Goal: Communication & Community: Answer question/provide support

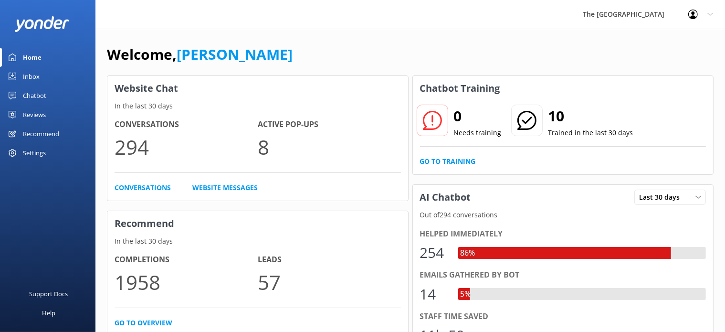
click at [38, 74] on div "Inbox" at bounding box center [31, 76] width 17 height 19
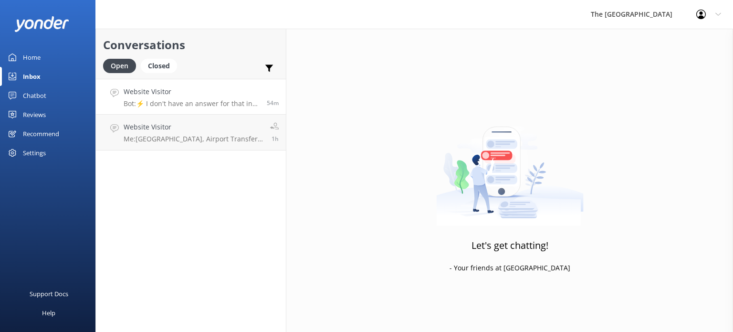
click at [193, 104] on p "Bot: ⚡ I don't have an answer for that in my knowledge base. Please try and rep…" at bounding box center [192, 103] width 136 height 9
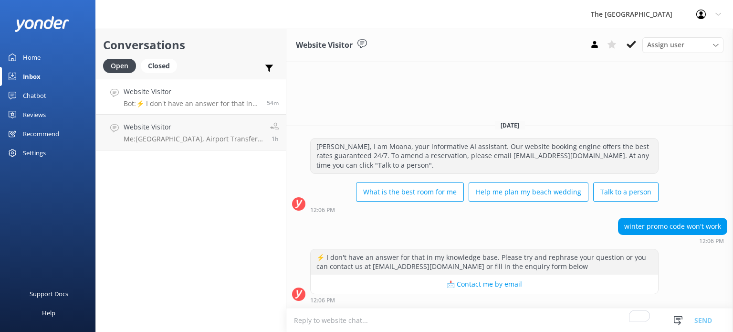
click at [464, 286] on button "📩 Contact me by email" at bounding box center [484, 283] width 347 height 19
click at [203, 114] on link "Website Visitor Bot: ⚡ I don't have an answer for that in my knowledge base. Pl…" at bounding box center [191, 97] width 190 height 36
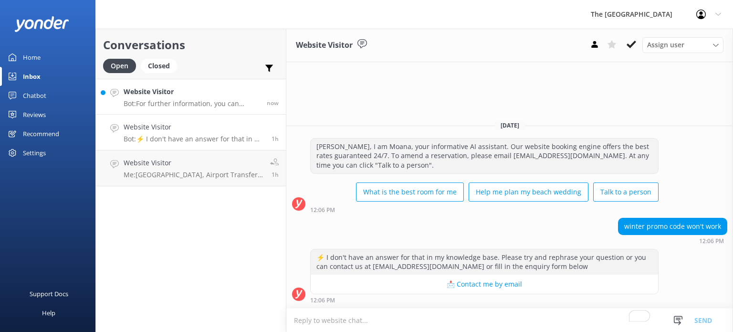
click at [179, 90] on h4 "Website Visitor" at bounding box center [192, 91] width 136 height 11
